Goal: Task Accomplishment & Management: Manage account settings

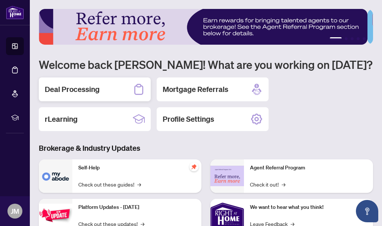
click at [70, 87] on h2 "Deal Processing" at bounding box center [72, 89] width 55 height 10
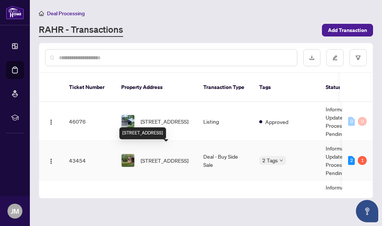
click at [165, 157] on span "[STREET_ADDRESS]" at bounding box center [165, 161] width 48 height 8
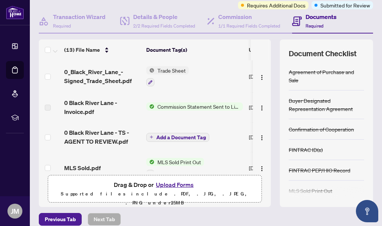
scroll to position [28, 0]
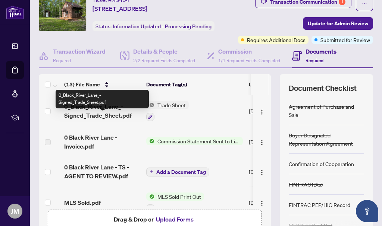
click at [105, 117] on span "0_Black_River_Lane_- Signed_Trade_Sheet.pdf" at bounding box center [102, 111] width 76 height 18
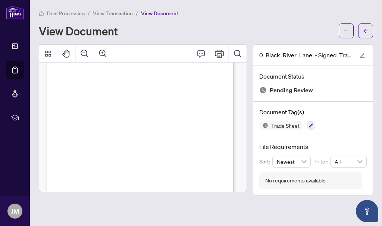
scroll to position [62, 0]
click at [111, 13] on span "View Transaction" at bounding box center [113, 13] width 40 height 7
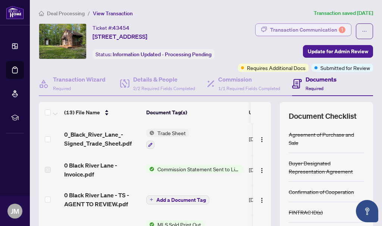
click at [286, 27] on div "Transaction Communication 1" at bounding box center [307, 30] width 75 height 12
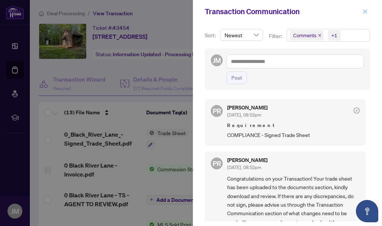
click at [364, 13] on icon "close" at bounding box center [365, 11] width 5 height 5
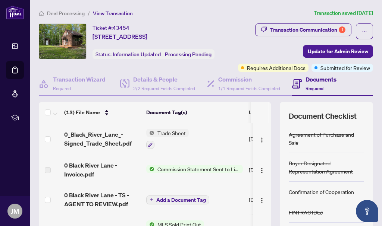
click at [74, 12] on span "Deal Processing" at bounding box center [66, 13] width 38 height 7
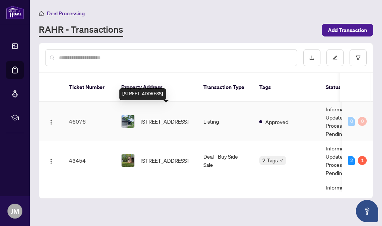
click at [155, 117] on span "[STREET_ADDRESS]" at bounding box center [165, 121] width 48 height 8
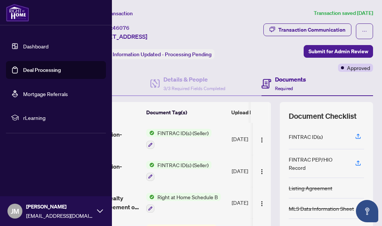
click at [97, 214] on div "[PERSON_NAME] [PERSON_NAME][EMAIL_ADDRESS][DOMAIN_NAME]" at bounding box center [56, 212] width 112 height 30
click at [28, 168] on span "Logout" at bounding box center [30, 167] width 17 height 12
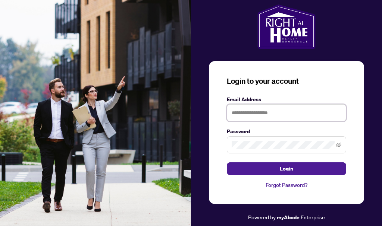
type input "**********"
